Goal: Information Seeking & Learning: Check status

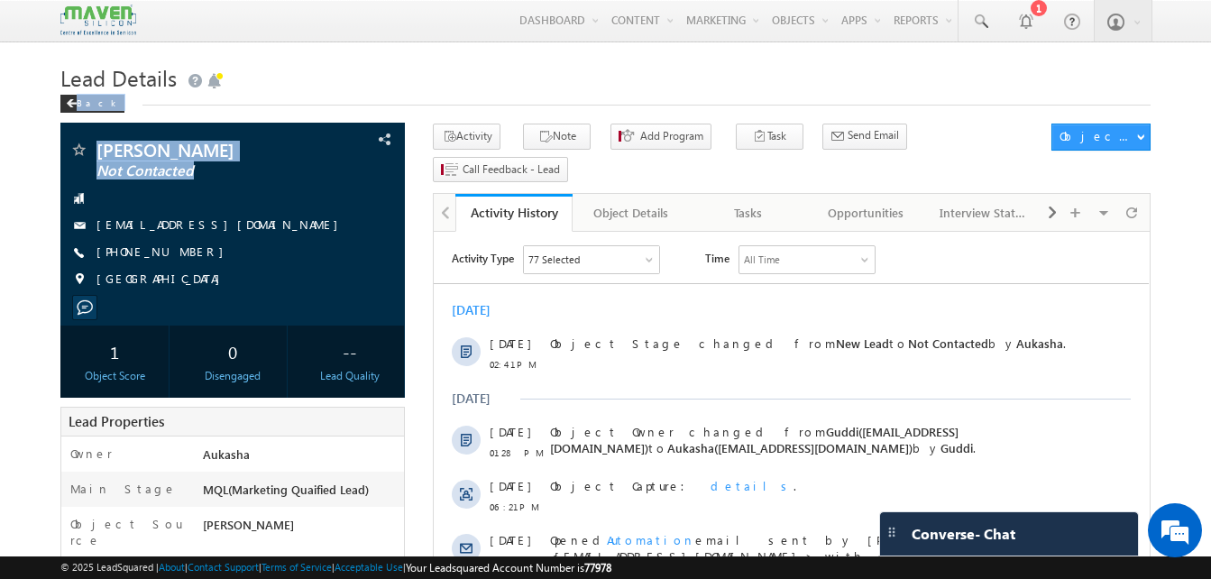
click at [775, 60] on h1 "Lead Details" at bounding box center [605, 76] width 1091 height 35
